Goal: Obtain resource: Download file/media

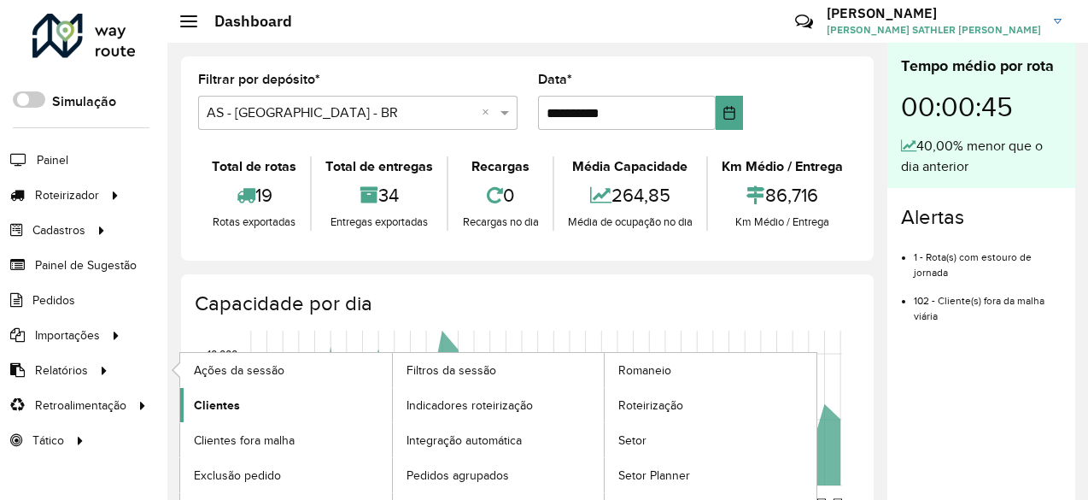
click at [236, 401] on span "Clientes" at bounding box center [217, 405] width 46 height 18
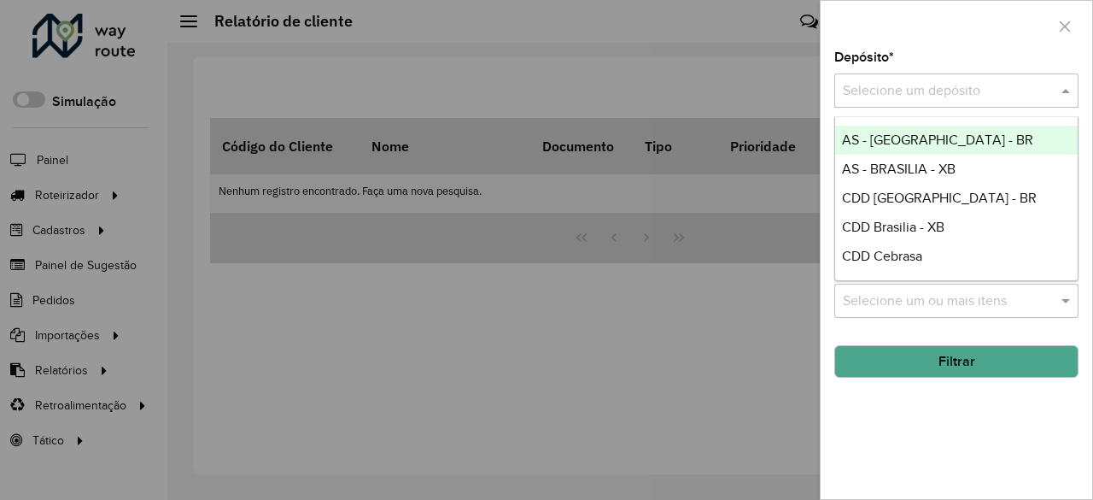
click at [986, 77] on div "Selecione um depósito" at bounding box center [957, 90] width 244 height 34
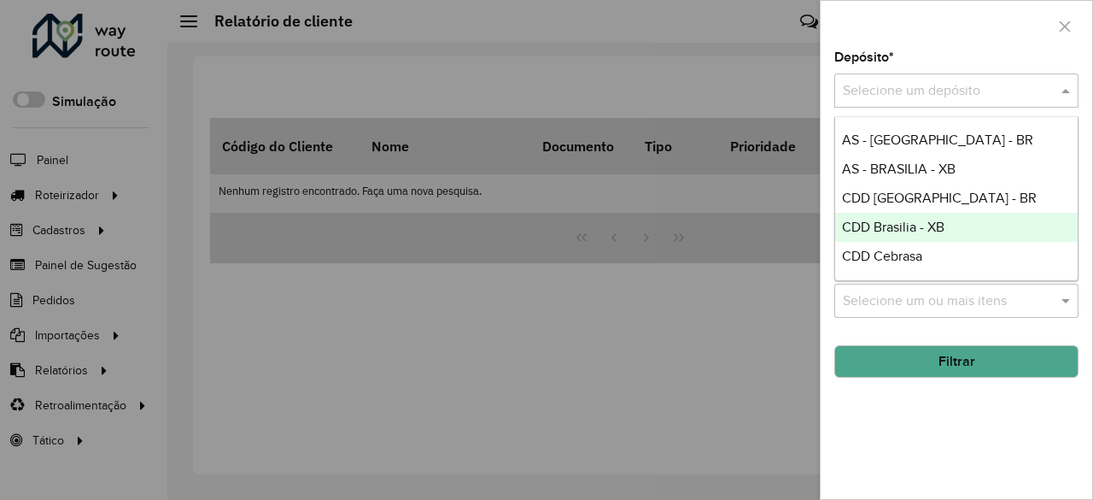
click at [905, 229] on span "CDD Brasilia - XB" at bounding box center [893, 227] width 103 height 15
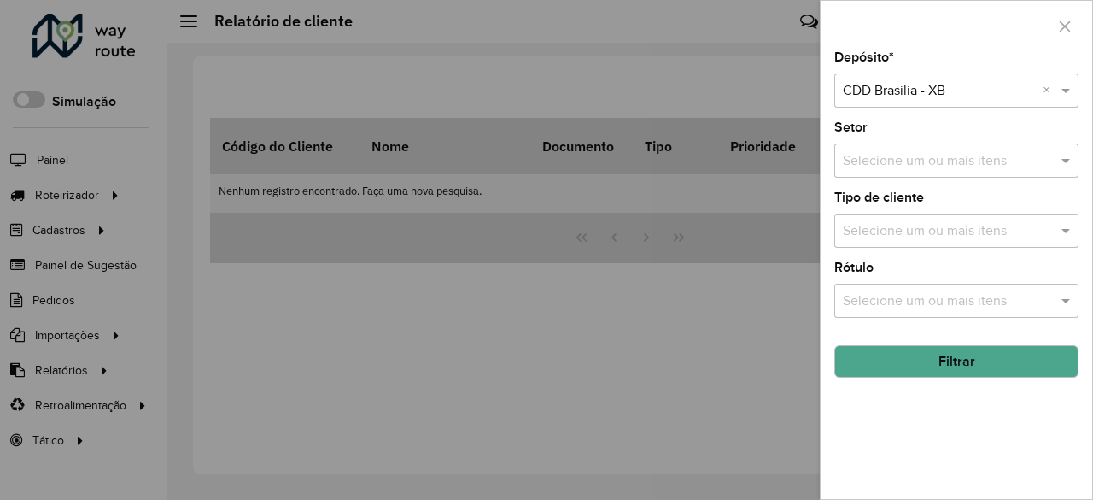
click at [941, 360] on button "Filtrar" at bounding box center [957, 361] width 244 height 32
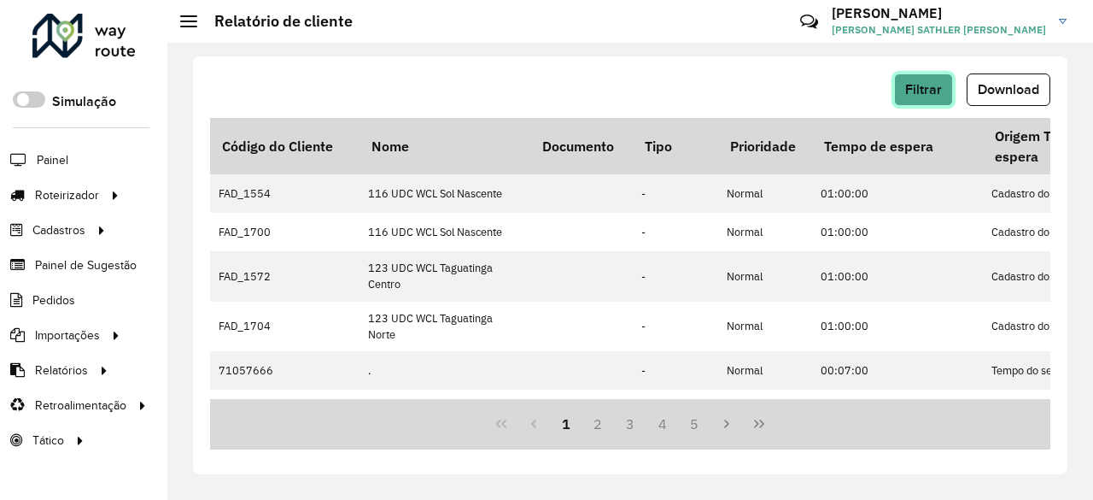
click at [929, 90] on span "Filtrar" at bounding box center [923, 89] width 37 height 15
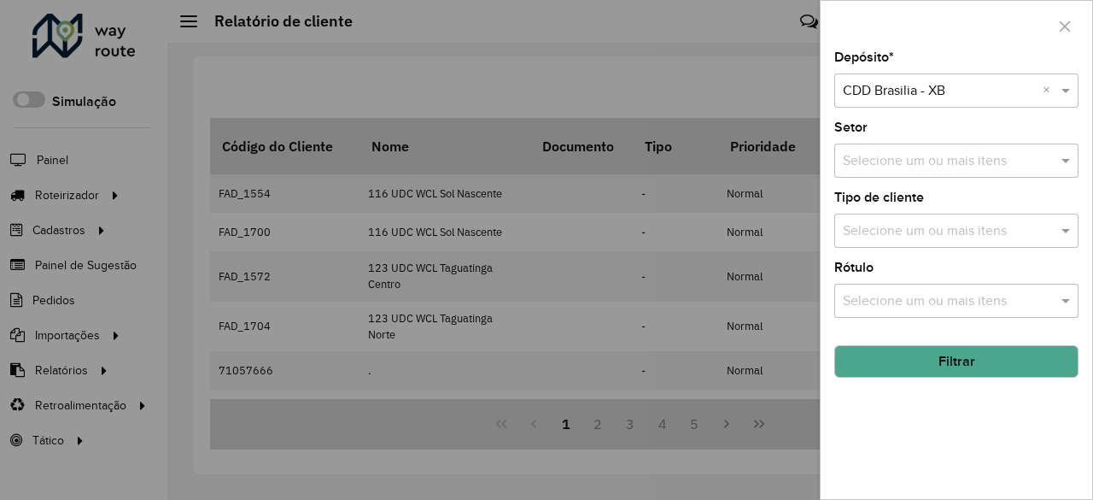
click at [743, 56] on div at bounding box center [546, 250] width 1093 height 500
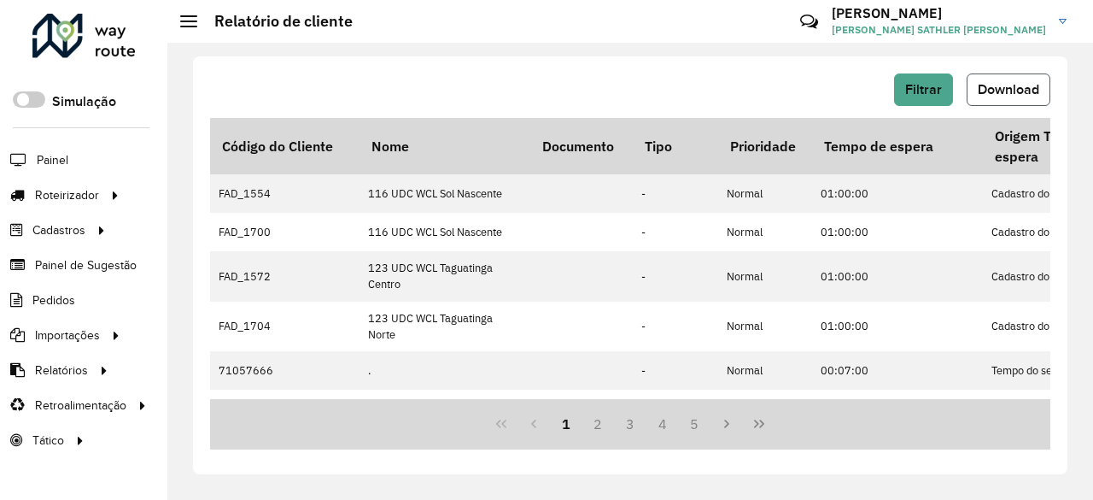
click at [1027, 91] on span "Download" at bounding box center [1009, 89] width 62 height 15
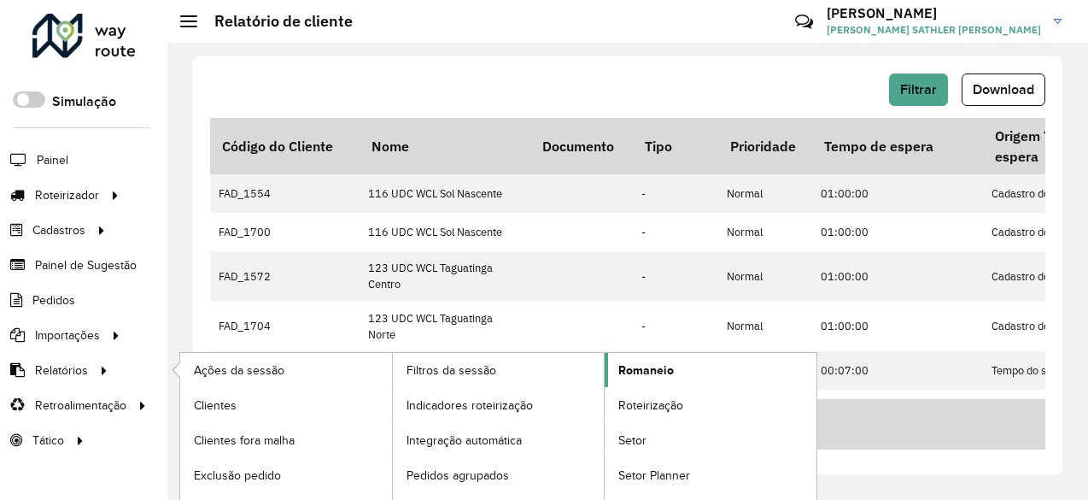
click at [663, 368] on span "Romaneio" at bounding box center [646, 370] width 56 height 18
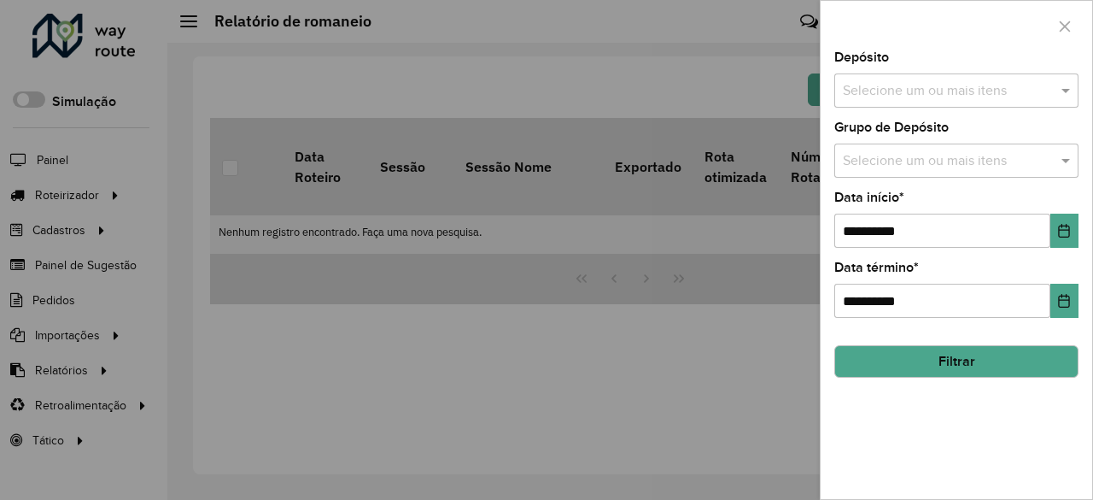
click at [931, 95] on input "text" at bounding box center [948, 91] width 219 height 21
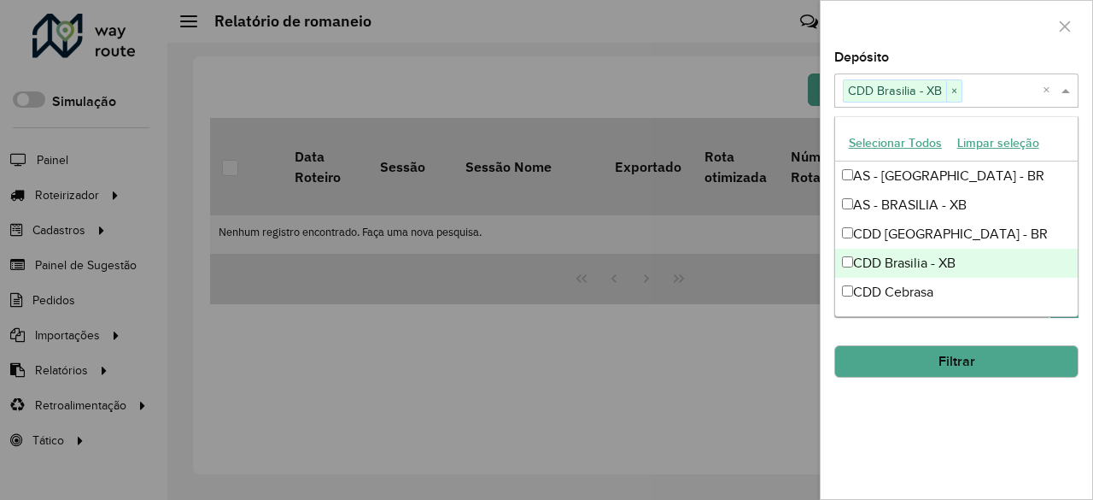
click at [748, 355] on div at bounding box center [546, 250] width 1093 height 500
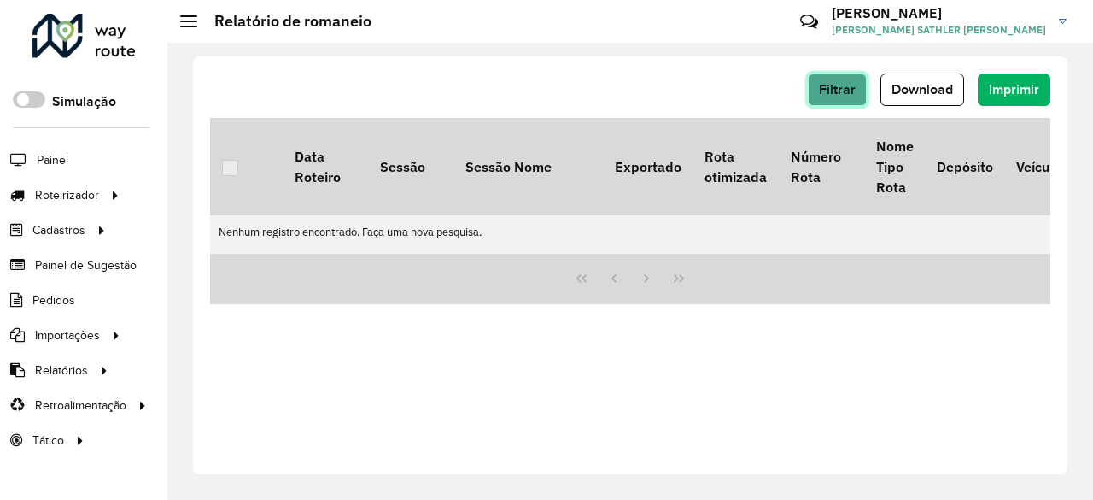
click at [829, 91] on span "Filtrar" at bounding box center [837, 89] width 37 height 15
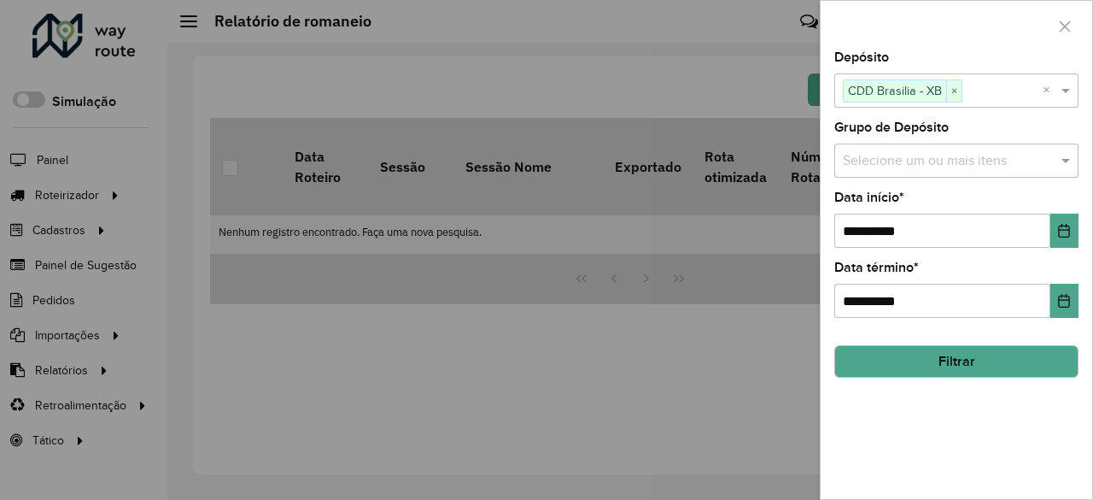
click at [966, 162] on input "text" at bounding box center [948, 161] width 219 height 21
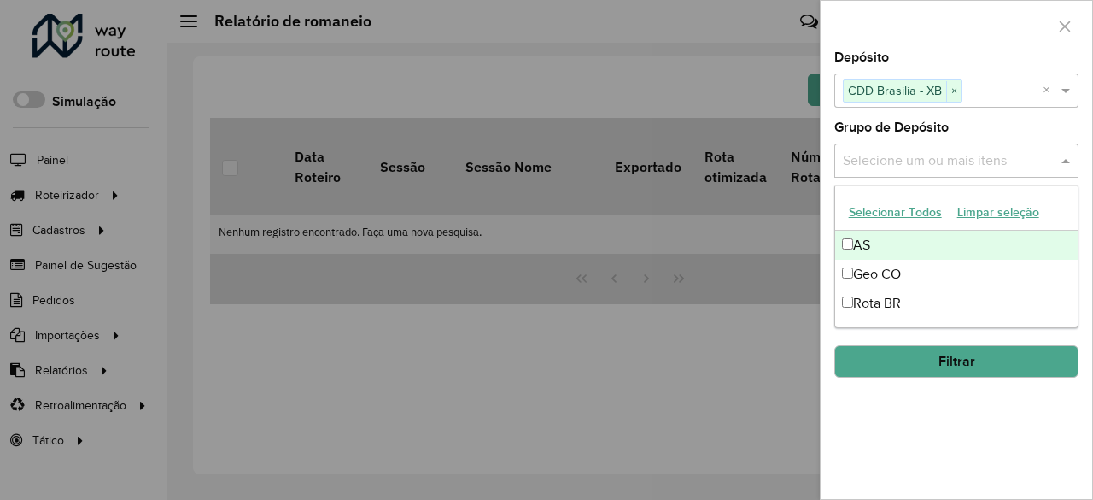
click at [950, 161] on input "text" at bounding box center [948, 161] width 219 height 21
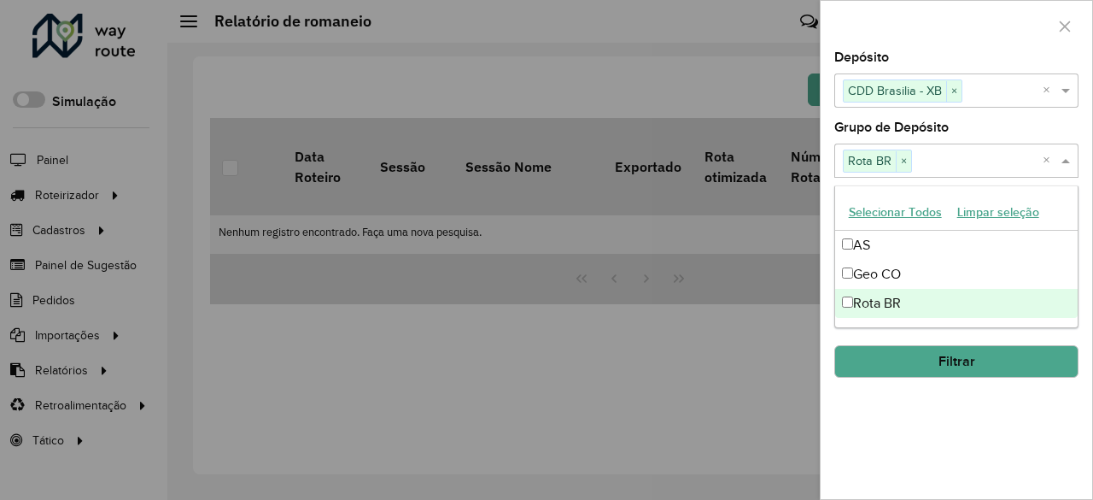
click at [887, 443] on div "**********" at bounding box center [957, 275] width 272 height 448
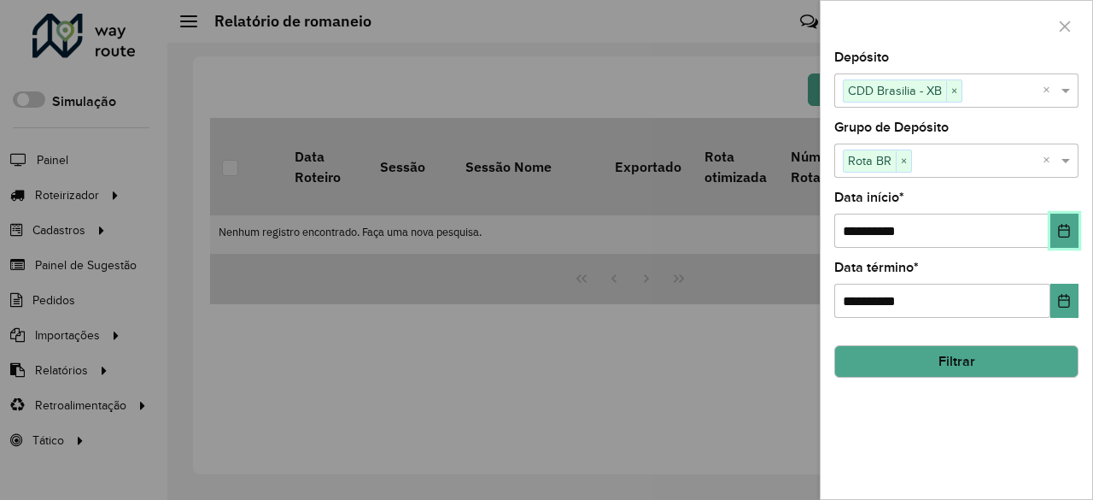
click at [1059, 230] on icon "Choose Date" at bounding box center [1064, 231] width 11 height 14
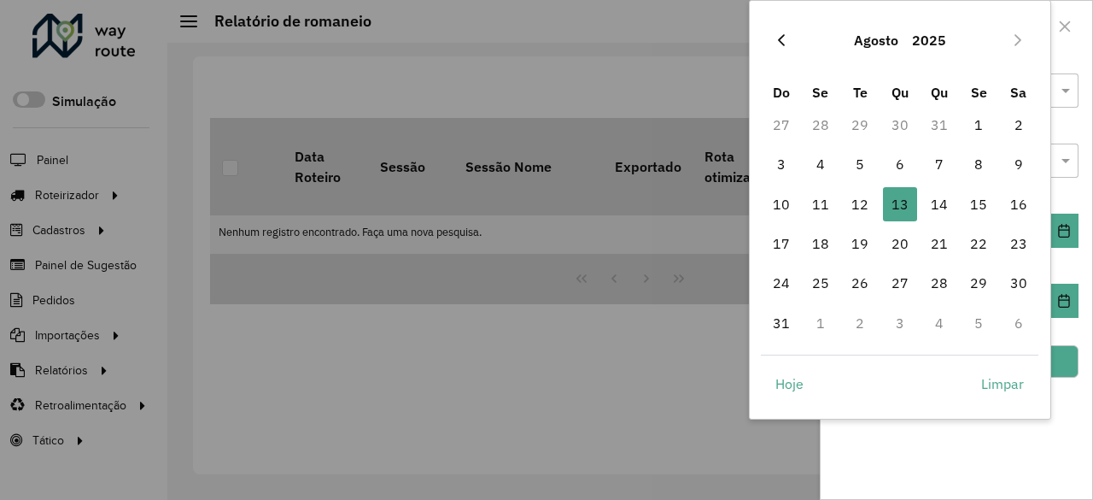
click at [787, 35] on icon "Previous Month" at bounding box center [782, 40] width 14 height 14
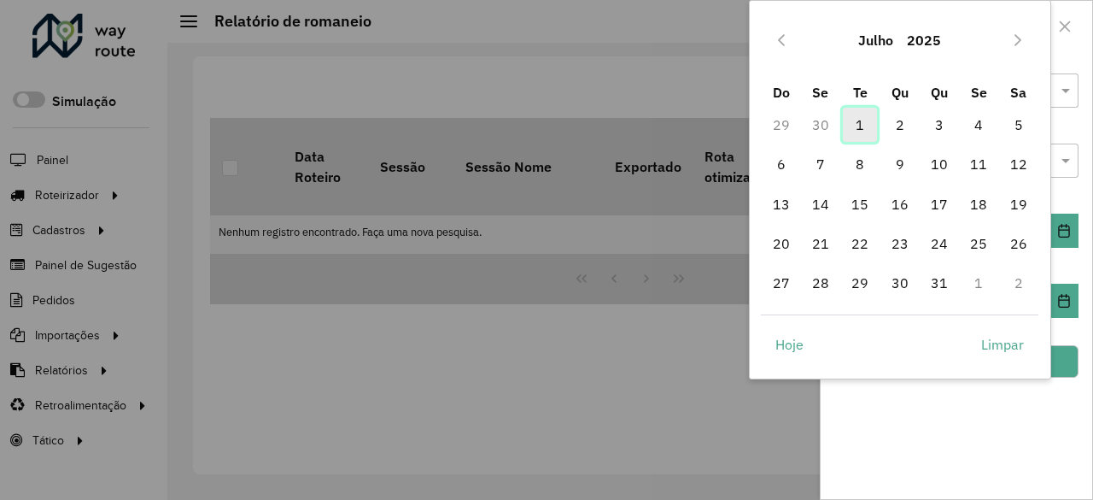
click at [854, 125] on span "1" at bounding box center [860, 125] width 34 height 34
type input "**********"
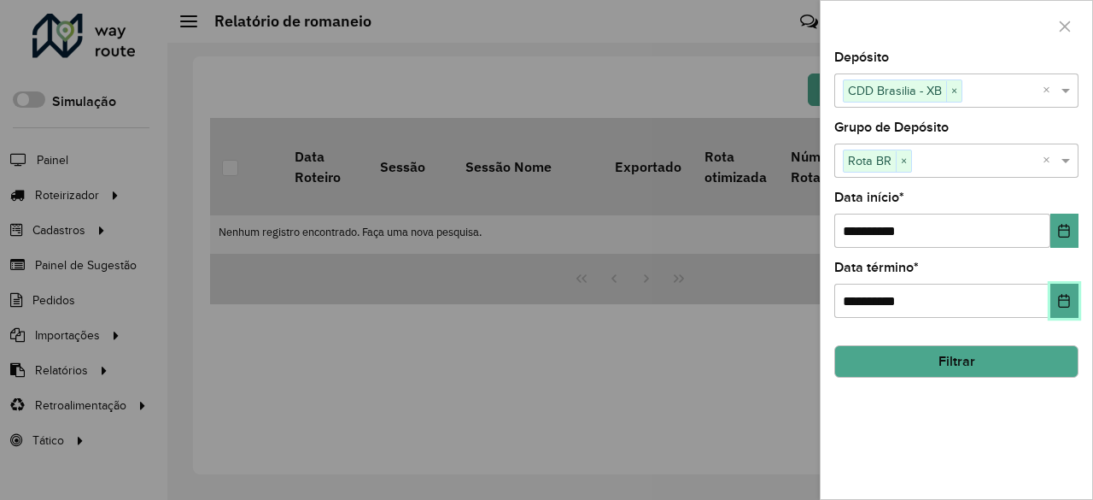
click at [1061, 300] on icon "Choose Date" at bounding box center [1065, 301] width 14 height 14
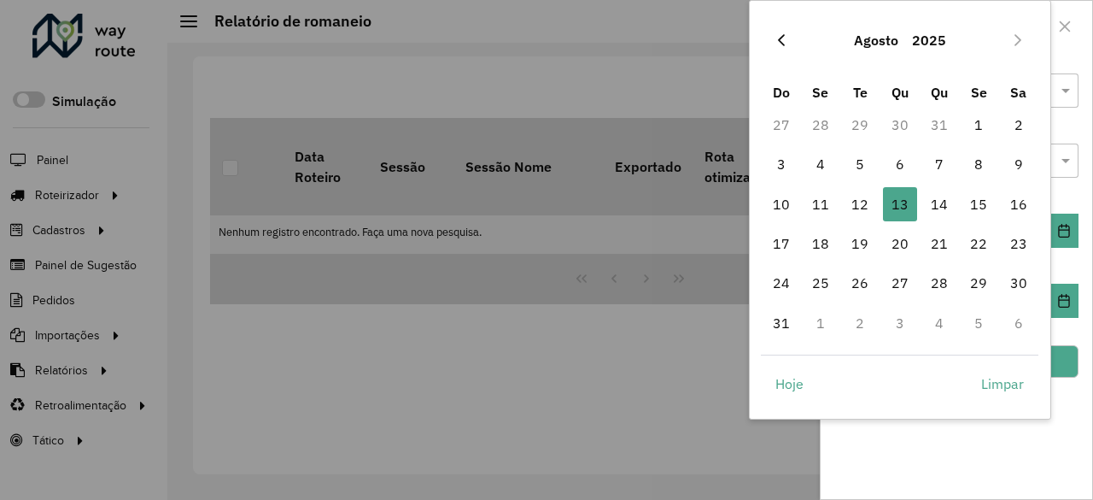
click at [789, 42] on button "Previous Month" at bounding box center [781, 39] width 27 height 27
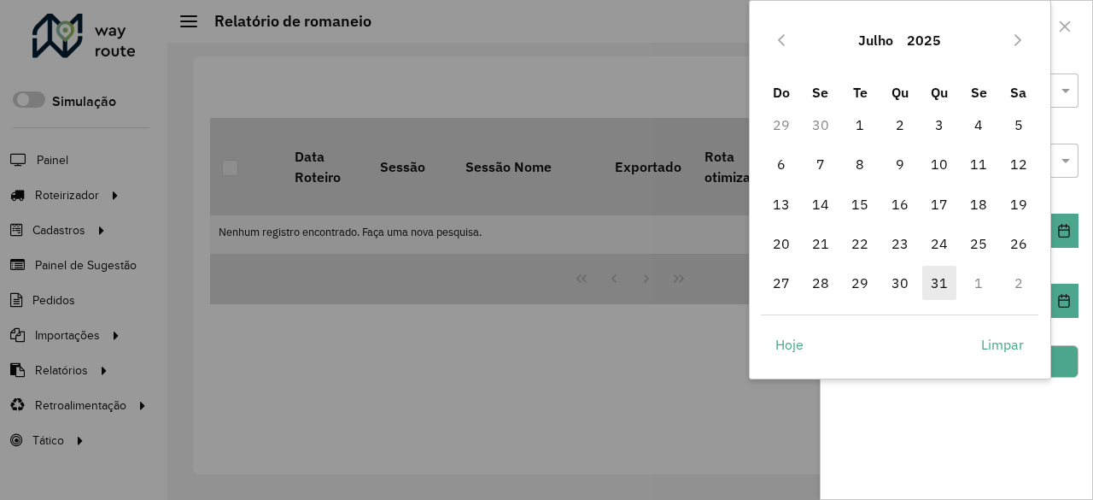
click at [946, 281] on span "31" at bounding box center [940, 283] width 34 height 34
type input "**********"
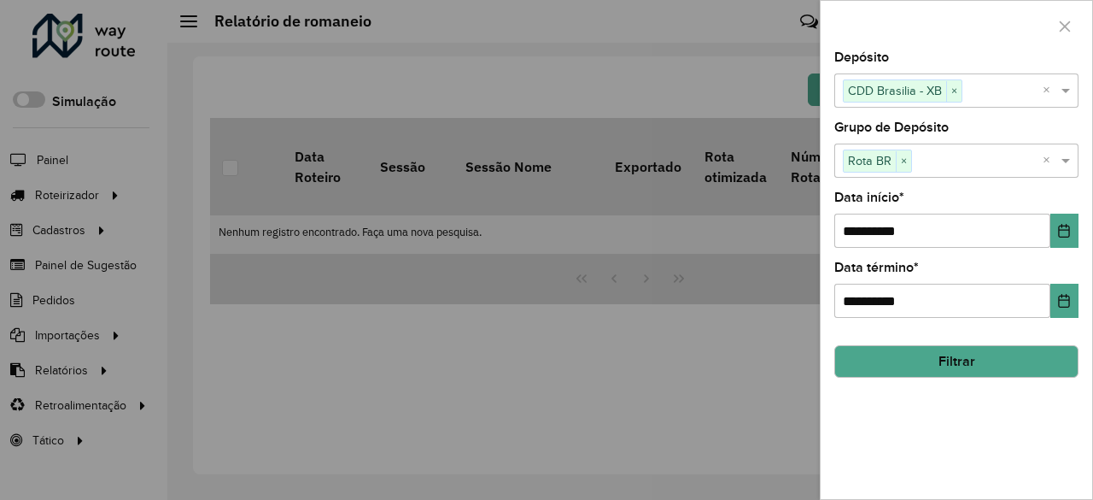
click at [909, 364] on button "Filtrar" at bounding box center [957, 361] width 244 height 32
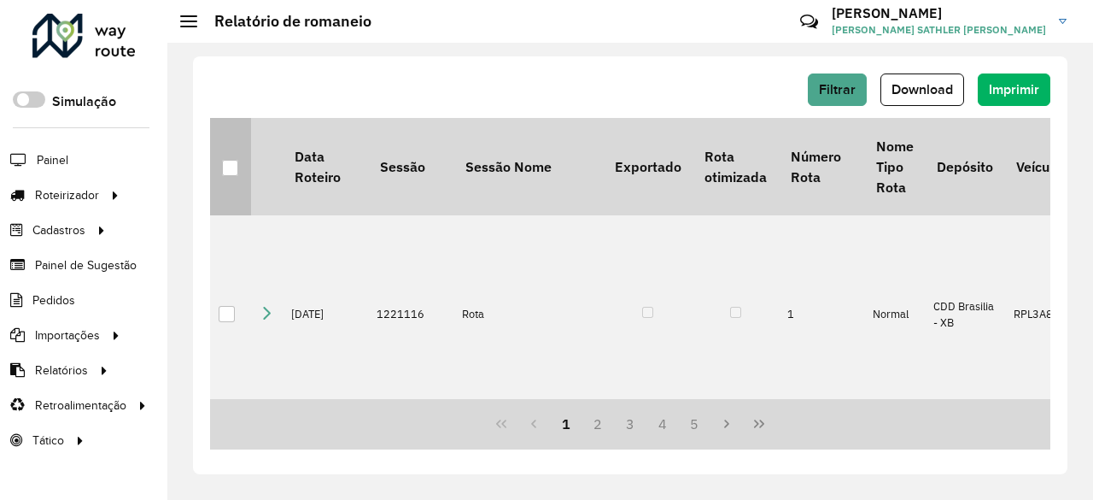
click at [226, 165] on div at bounding box center [230, 168] width 16 height 16
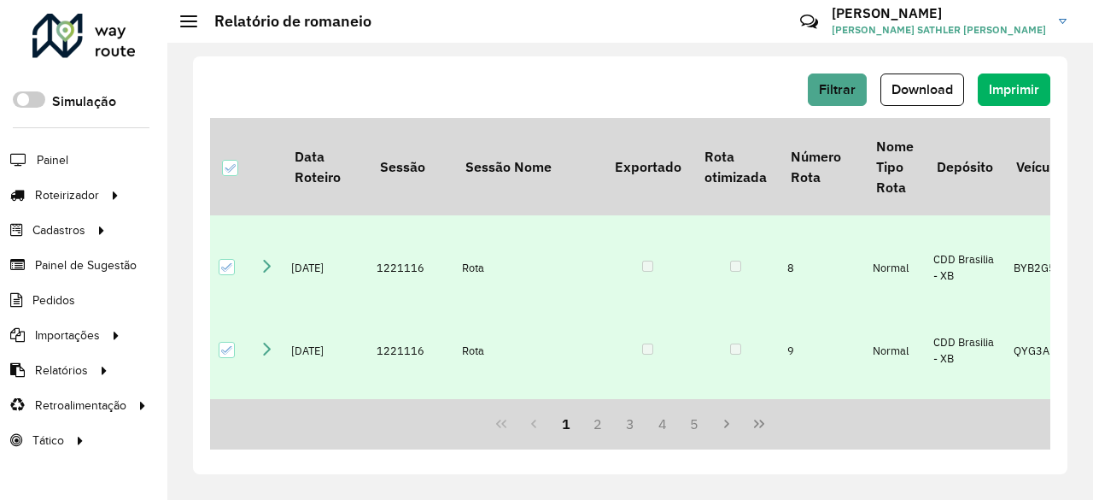
scroll to position [1025, 0]
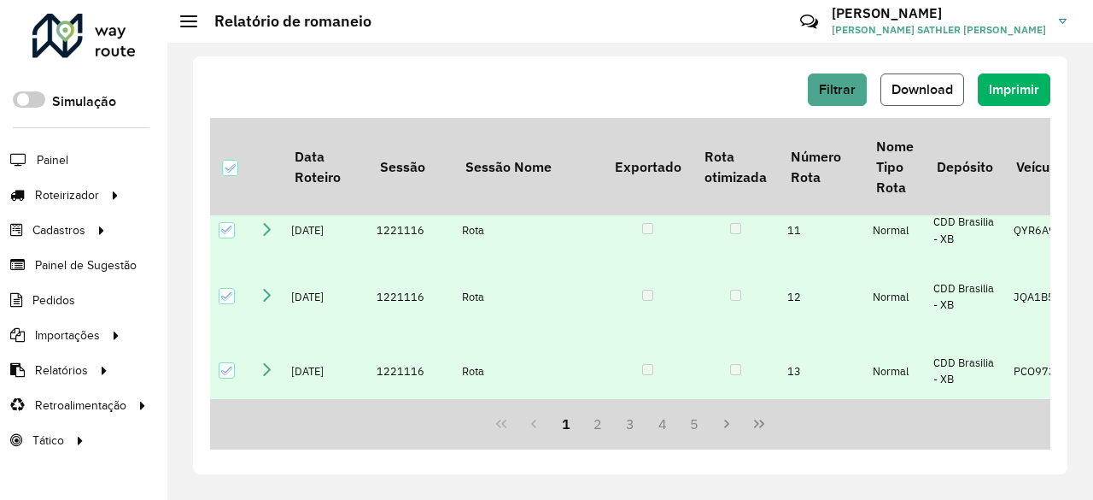
click at [938, 93] on span "Download" at bounding box center [923, 89] width 62 height 15
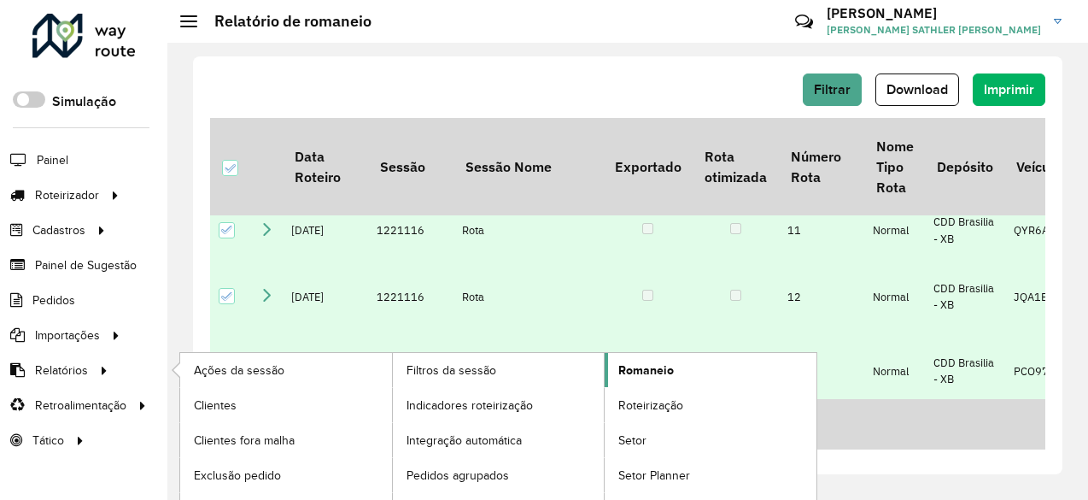
click at [651, 368] on span "Romaneio" at bounding box center [646, 370] width 56 height 18
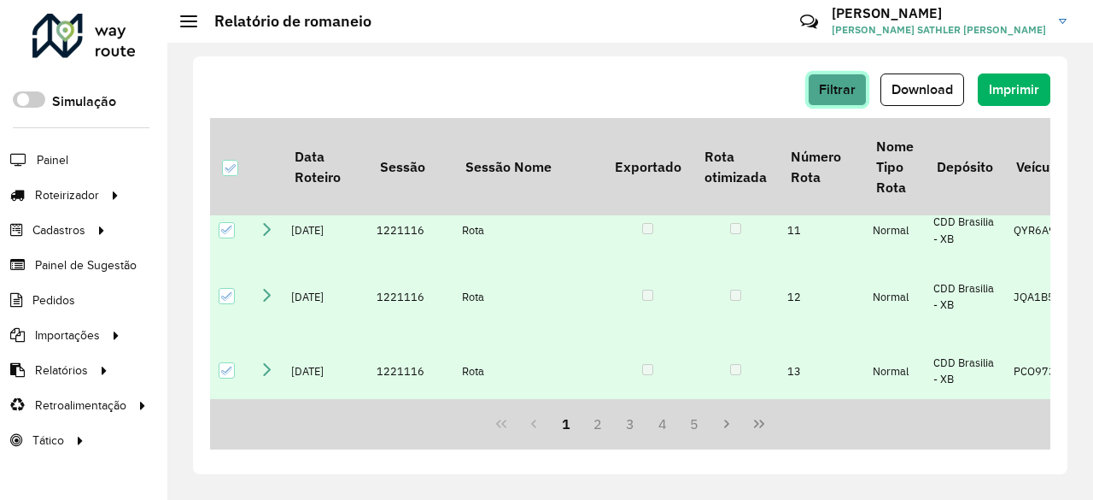
click at [856, 92] on span "Filtrar" at bounding box center [837, 89] width 37 height 15
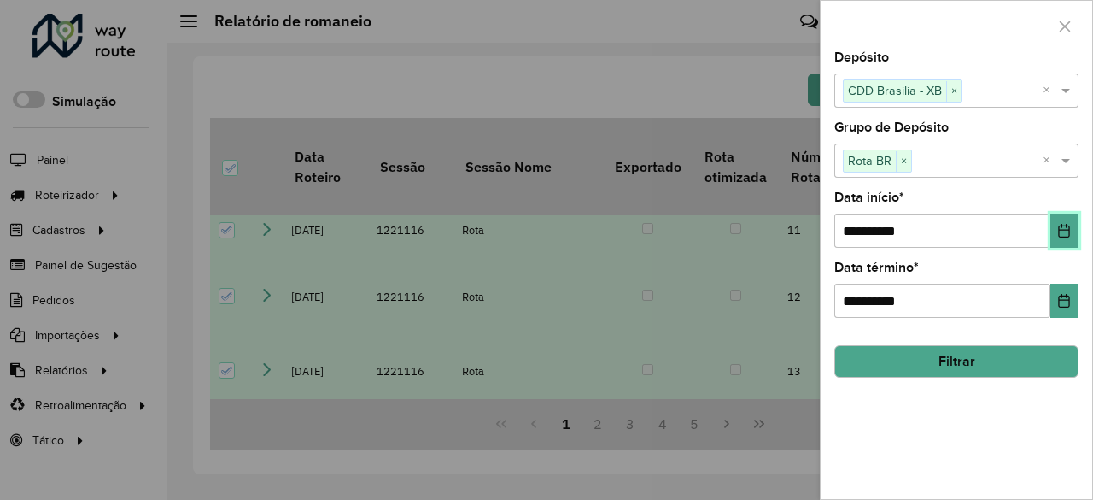
click at [1058, 232] on icon "Choose Date" at bounding box center [1065, 231] width 14 height 14
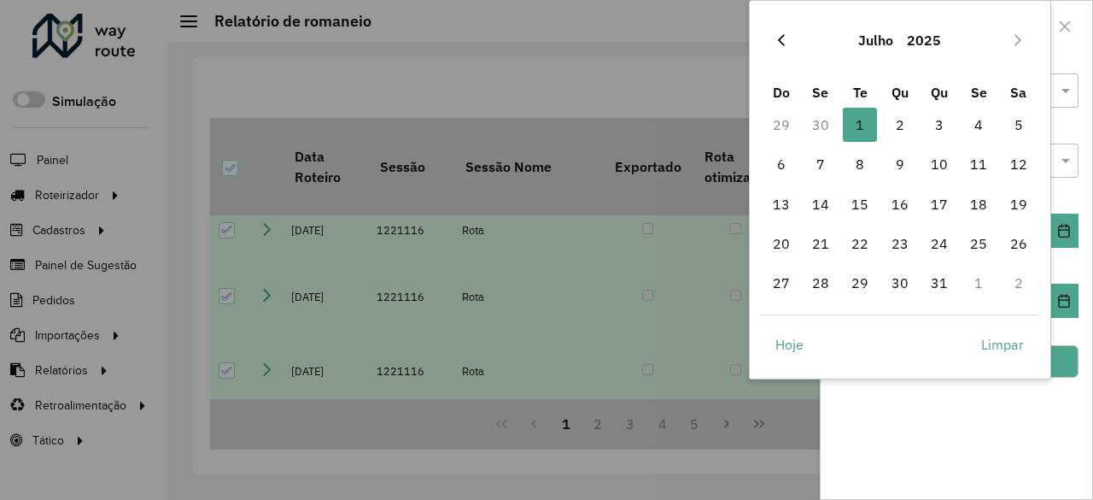
click at [794, 42] on button "Previous Month" at bounding box center [781, 39] width 27 height 27
click at [784, 124] on span "1" at bounding box center [782, 125] width 34 height 34
type input "**********"
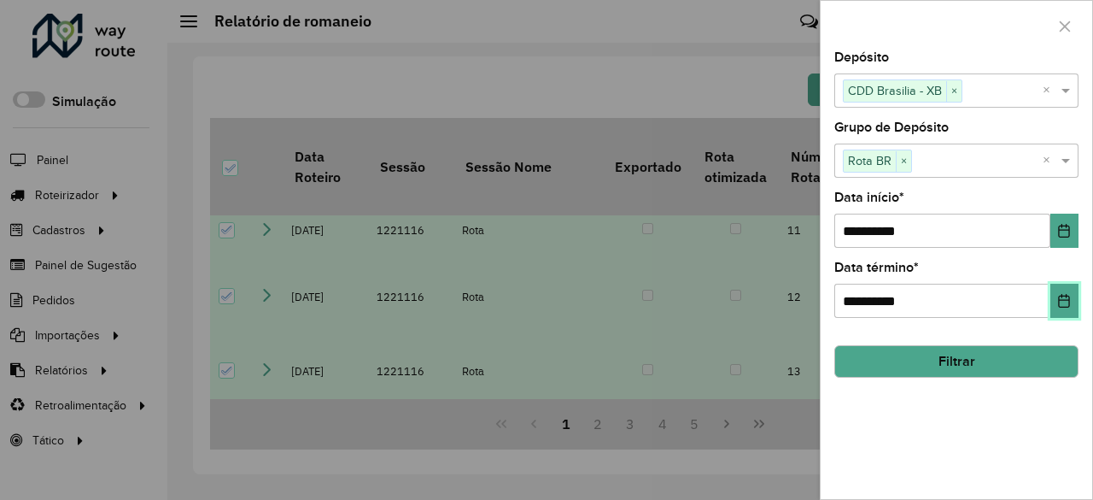
click at [1058, 301] on icon "Choose Date" at bounding box center [1065, 301] width 14 height 14
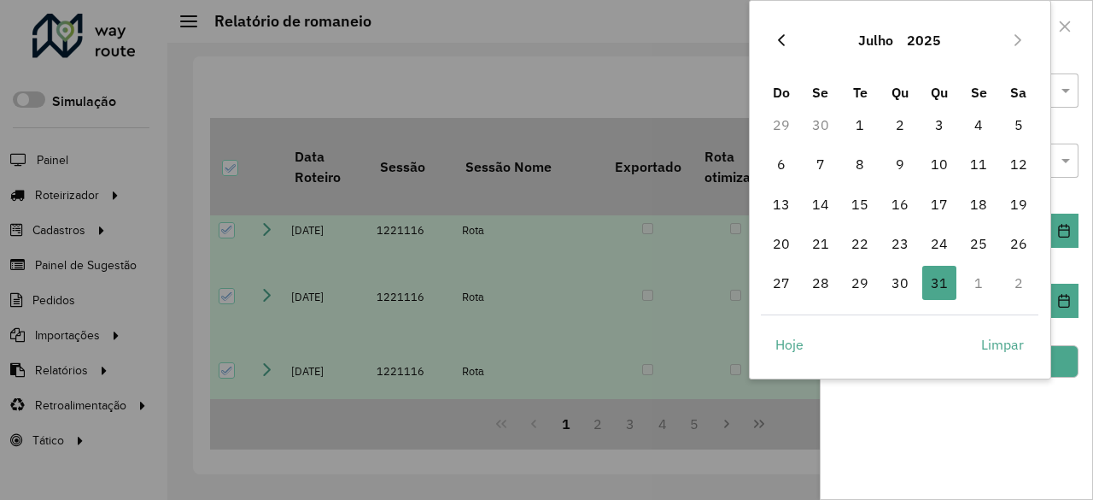
click at [772, 37] on button "Previous Month" at bounding box center [781, 39] width 27 height 27
click at [819, 279] on span "30" at bounding box center [821, 283] width 34 height 34
type input "**********"
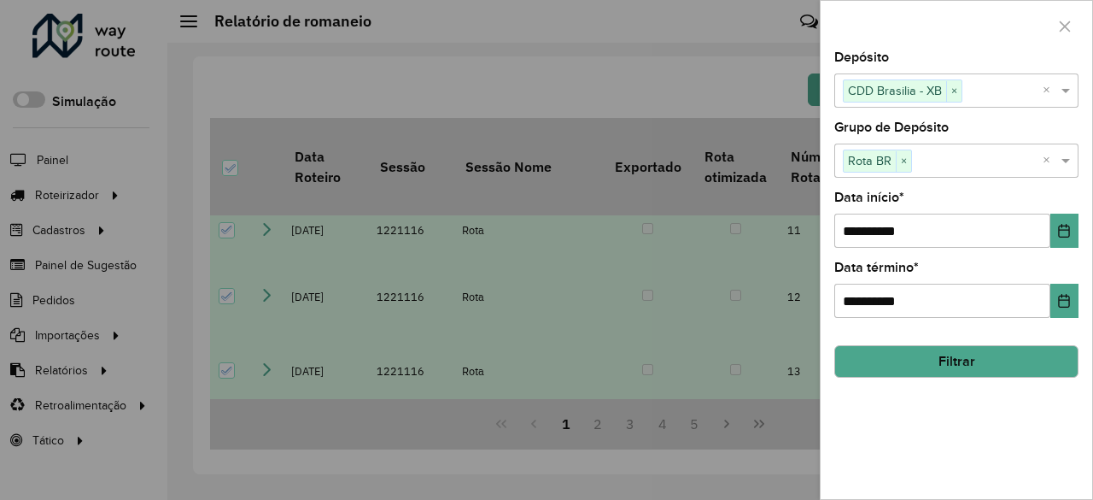
click at [970, 359] on button "Filtrar" at bounding box center [957, 361] width 244 height 32
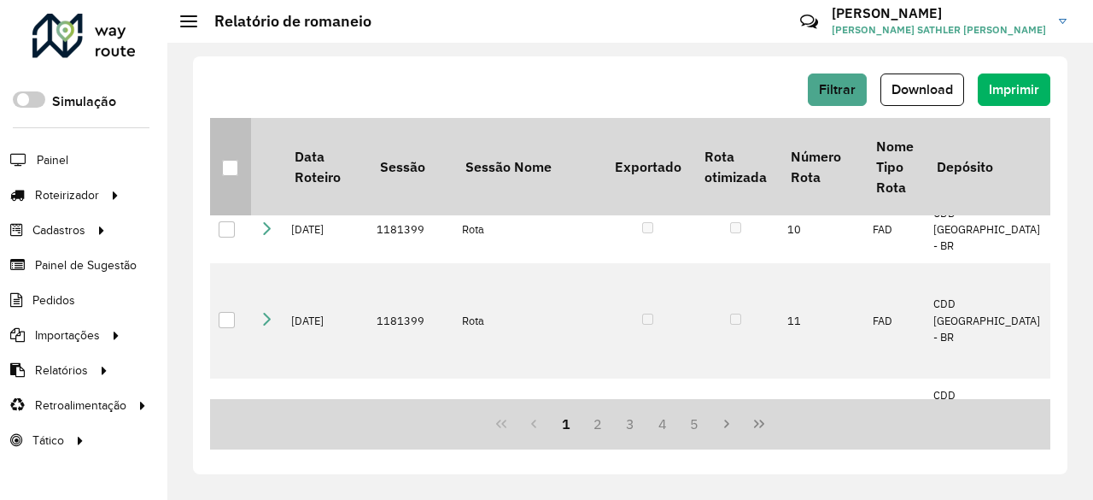
drag, startPoint x: 231, startPoint y: 169, endPoint x: 237, endPoint y: 163, distance: 9.1
click at [231, 169] on div at bounding box center [230, 168] width 16 height 16
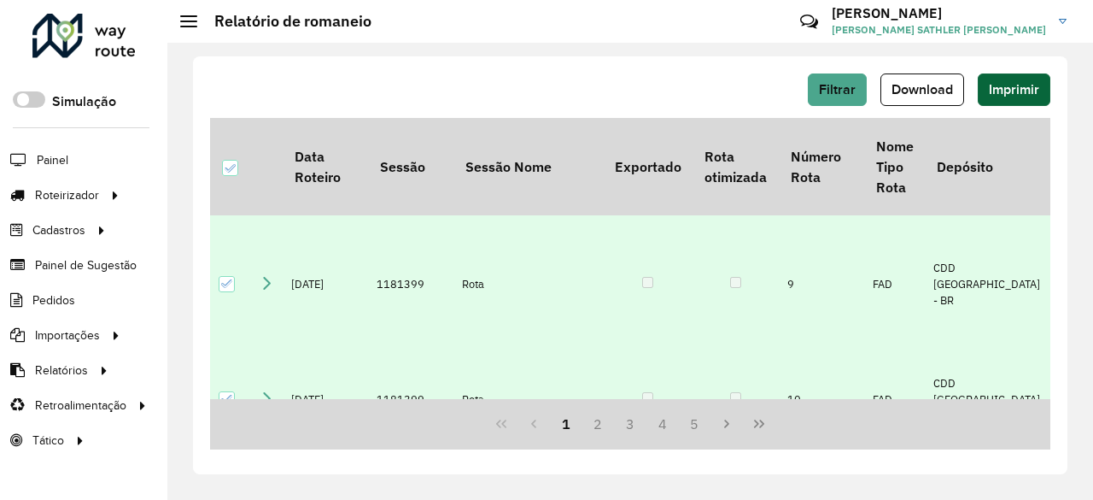
scroll to position [854, 0]
click at [936, 85] on span "Download" at bounding box center [923, 89] width 62 height 15
click at [839, 87] on span "Filtrar" at bounding box center [837, 89] width 37 height 15
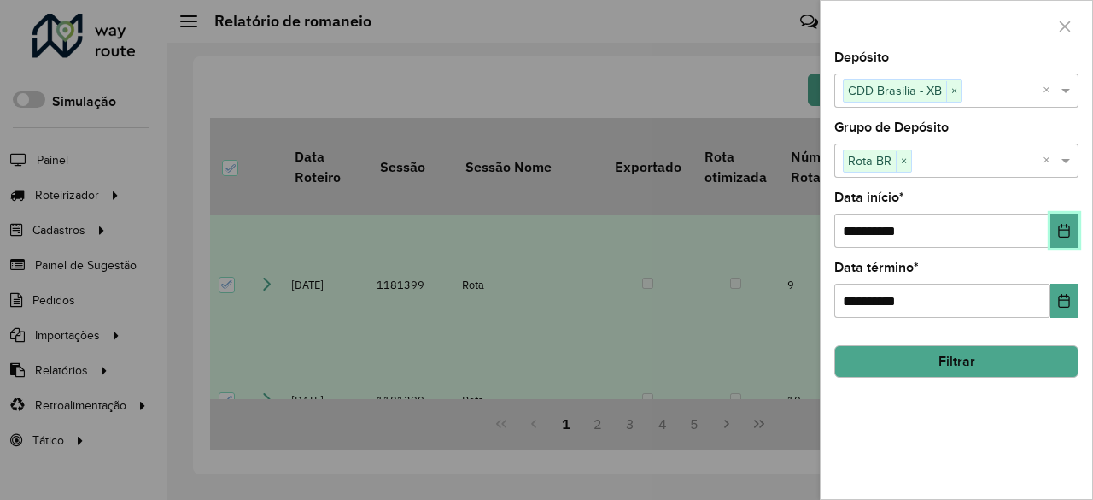
click at [1061, 233] on icon "Choose Date" at bounding box center [1065, 231] width 14 height 14
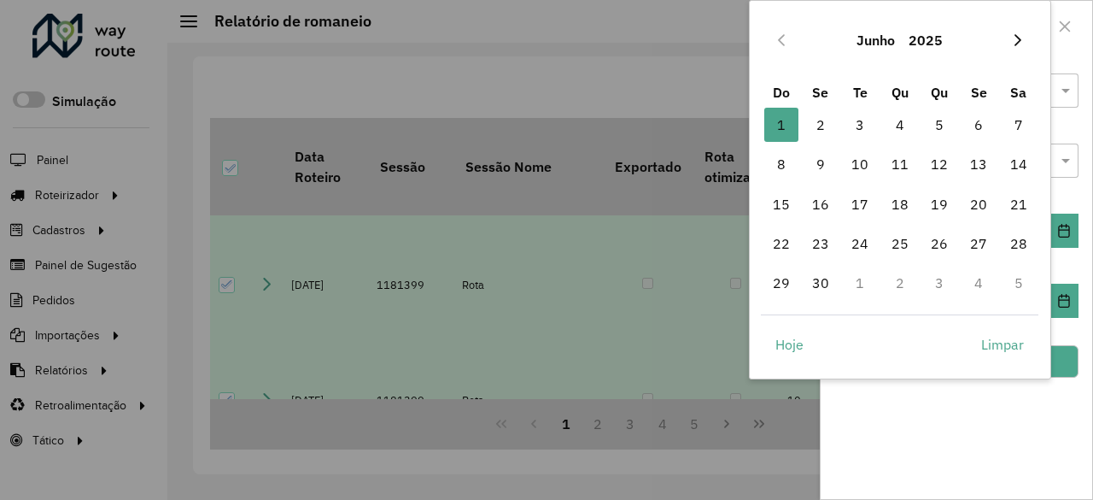
click at [1018, 42] on icon "Next Month" at bounding box center [1018, 40] width 7 height 12
click at [1029, 38] on button "Next Month" at bounding box center [1018, 39] width 27 height 27
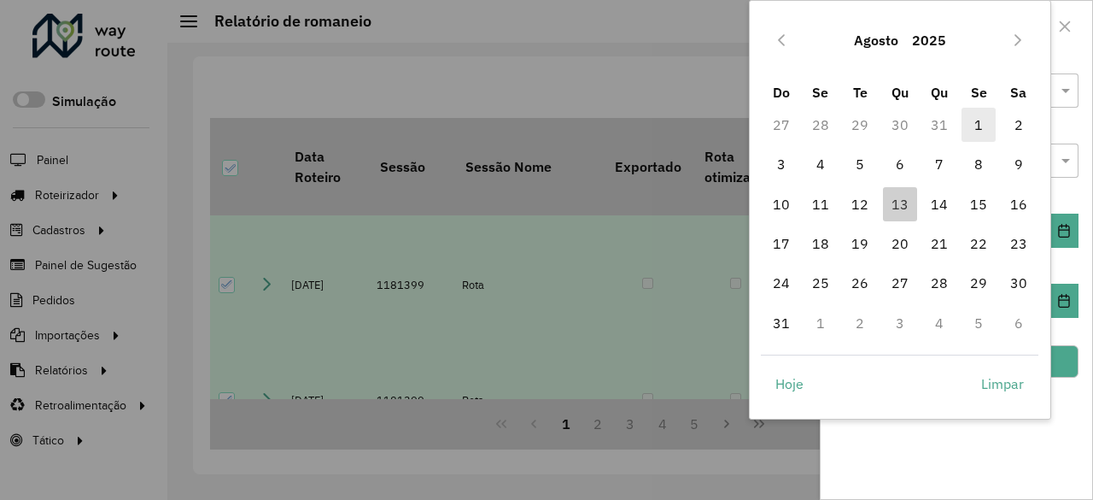
click at [976, 123] on span "1" at bounding box center [979, 125] width 34 height 34
type input "**********"
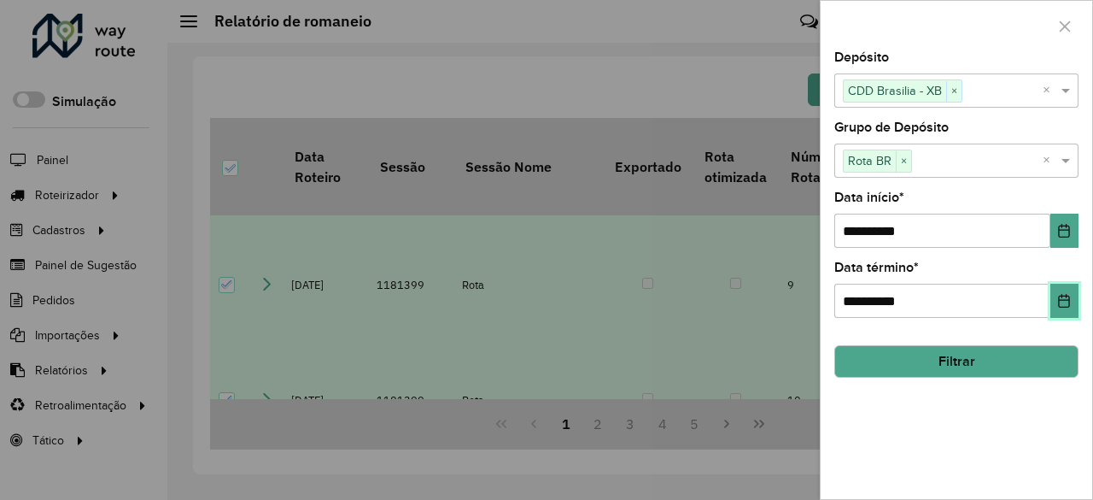
click at [1059, 291] on button "Choose Date" at bounding box center [1065, 301] width 28 height 34
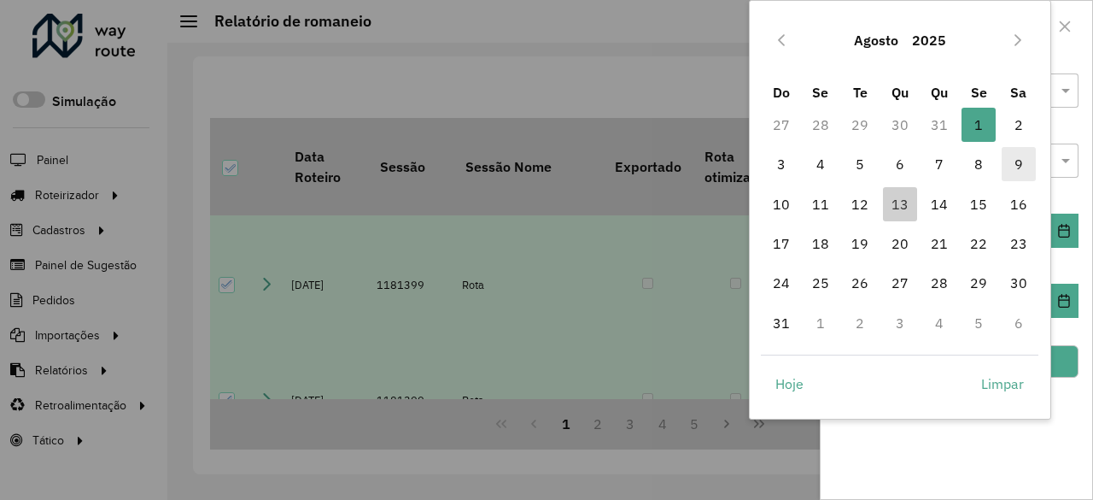
click at [1028, 162] on span "9" at bounding box center [1019, 164] width 34 height 34
type input "**********"
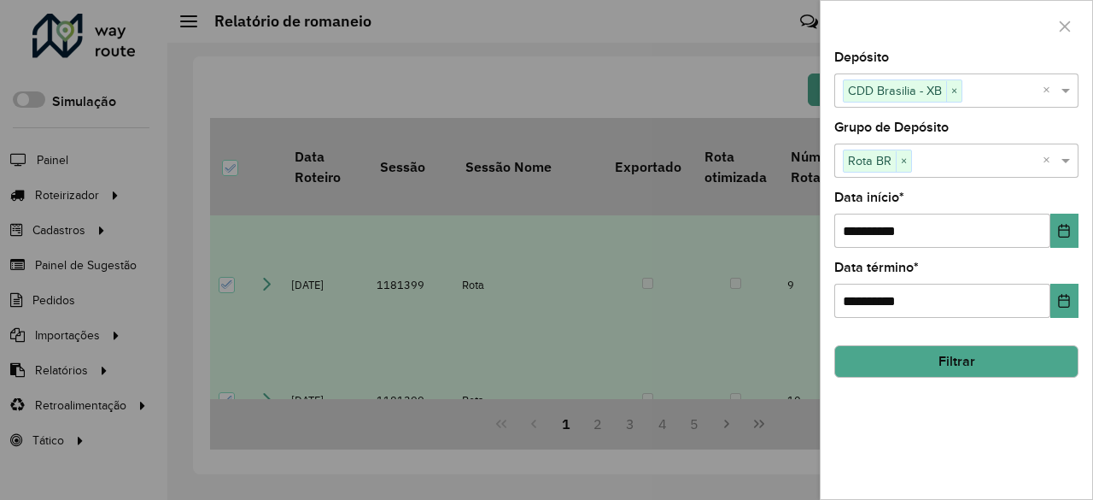
click at [972, 355] on button "Filtrar" at bounding box center [957, 361] width 244 height 32
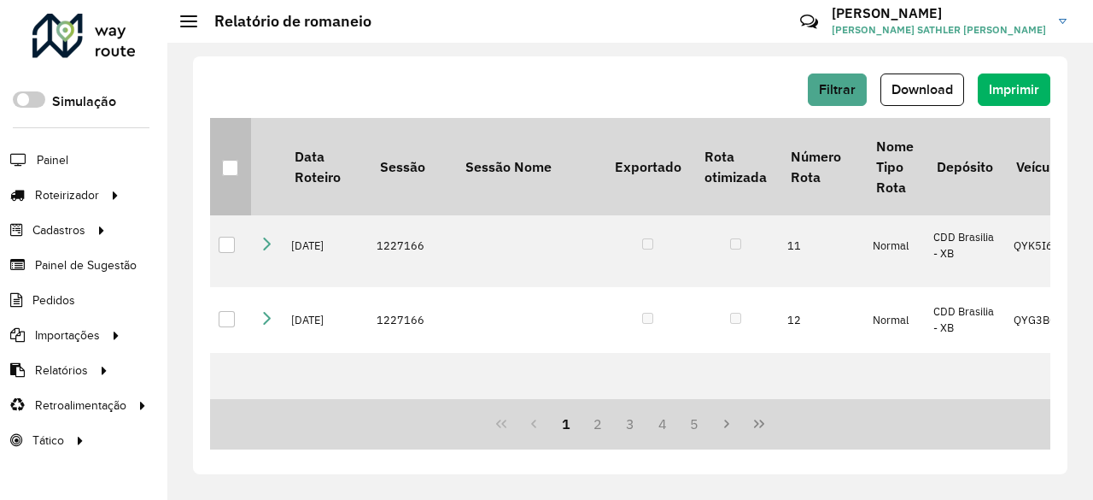
click at [226, 170] on div at bounding box center [230, 168] width 16 height 16
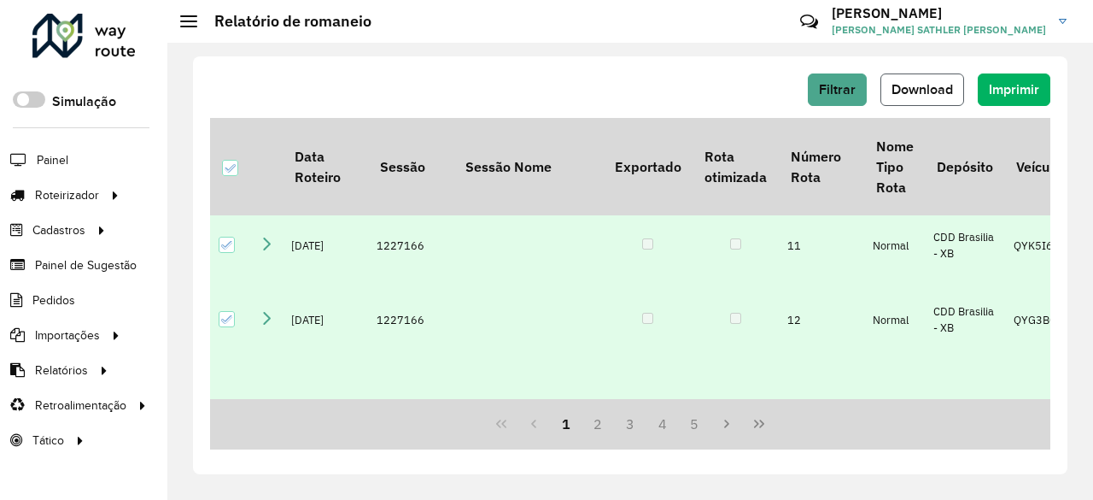
click at [932, 85] on span "Download" at bounding box center [923, 89] width 62 height 15
